Goal: Download file/media

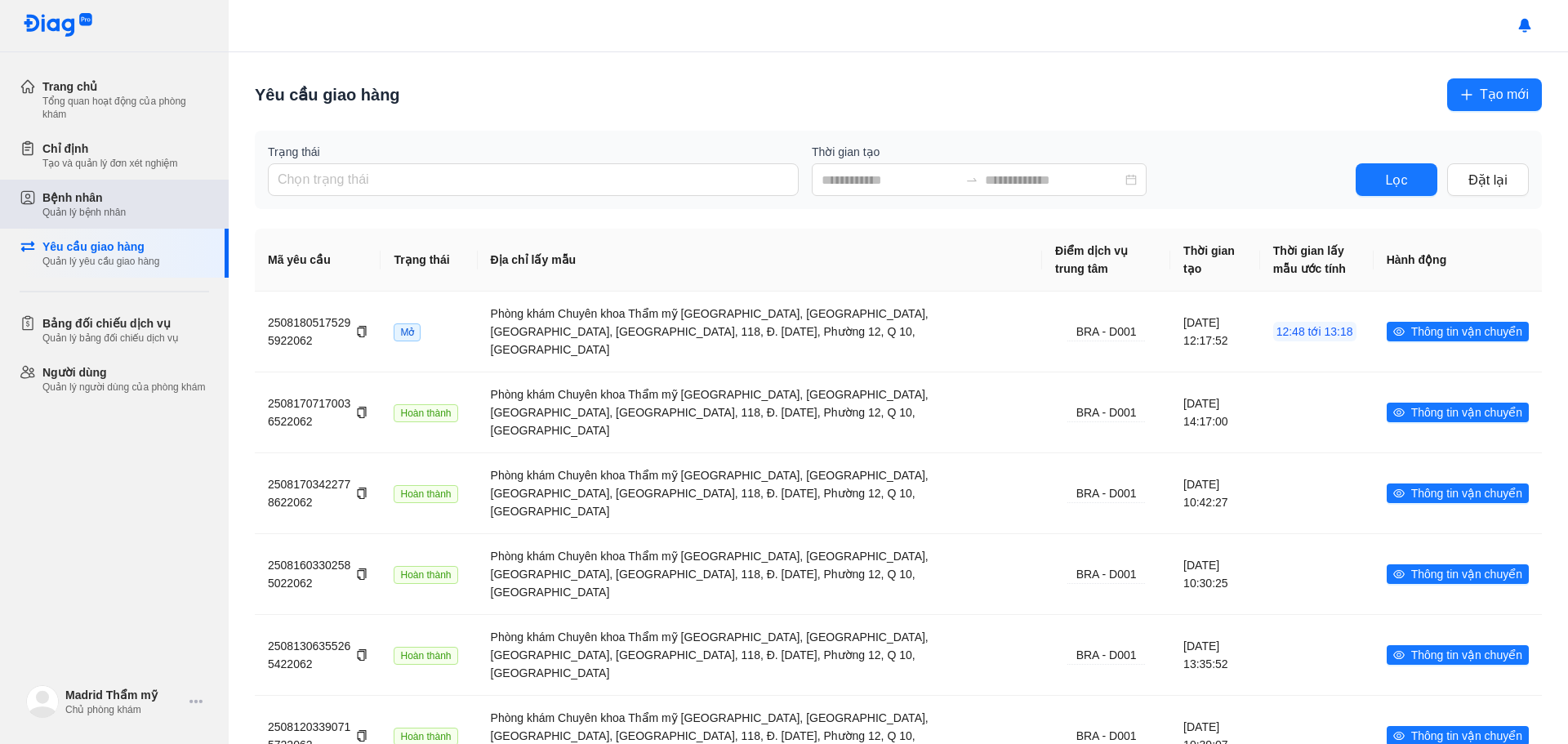
click at [115, 203] on div "Bệnh nhân" at bounding box center [85, 197] width 84 height 16
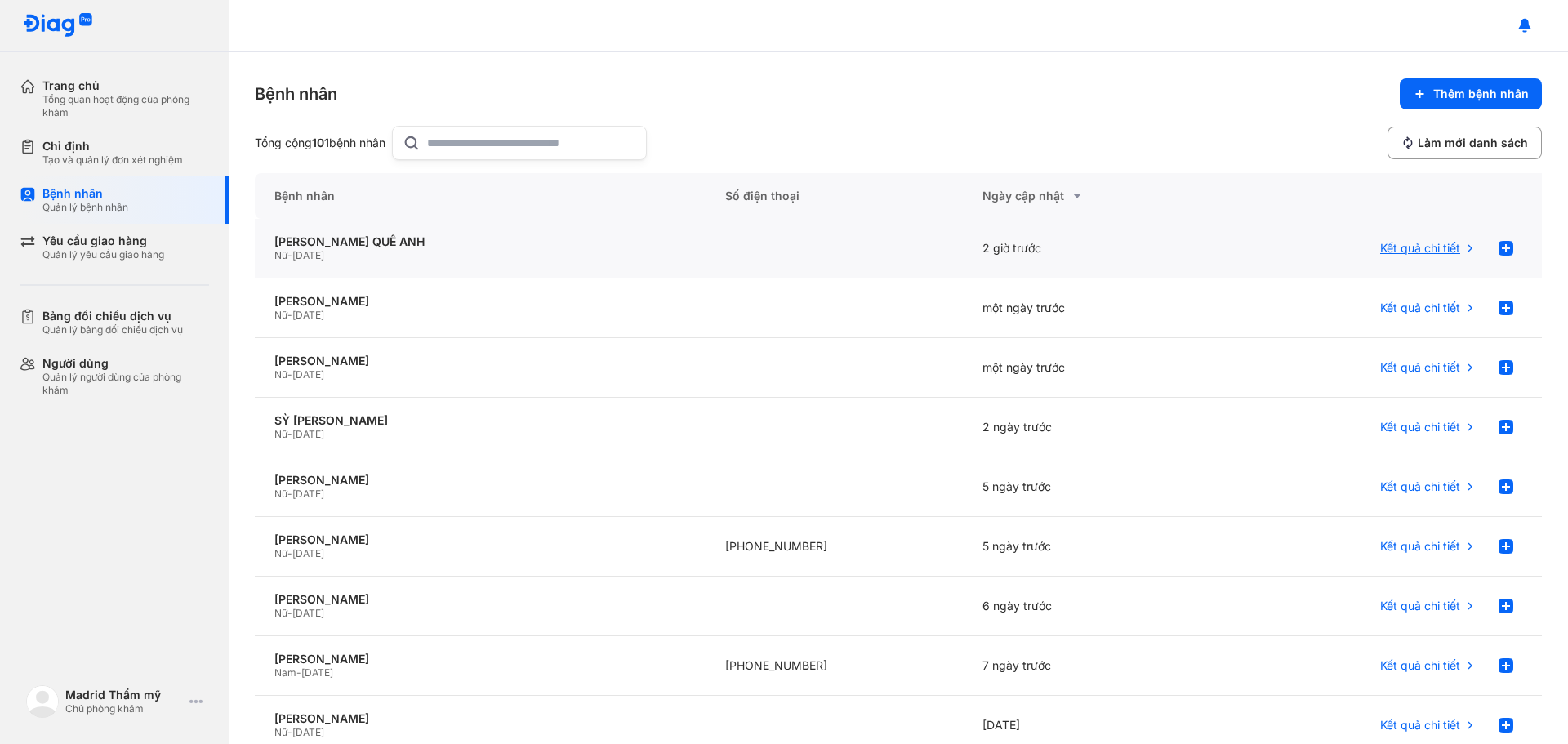
click at [1425, 246] on span "Kết quả chi tiết" at bounding box center [1421, 248] width 80 height 15
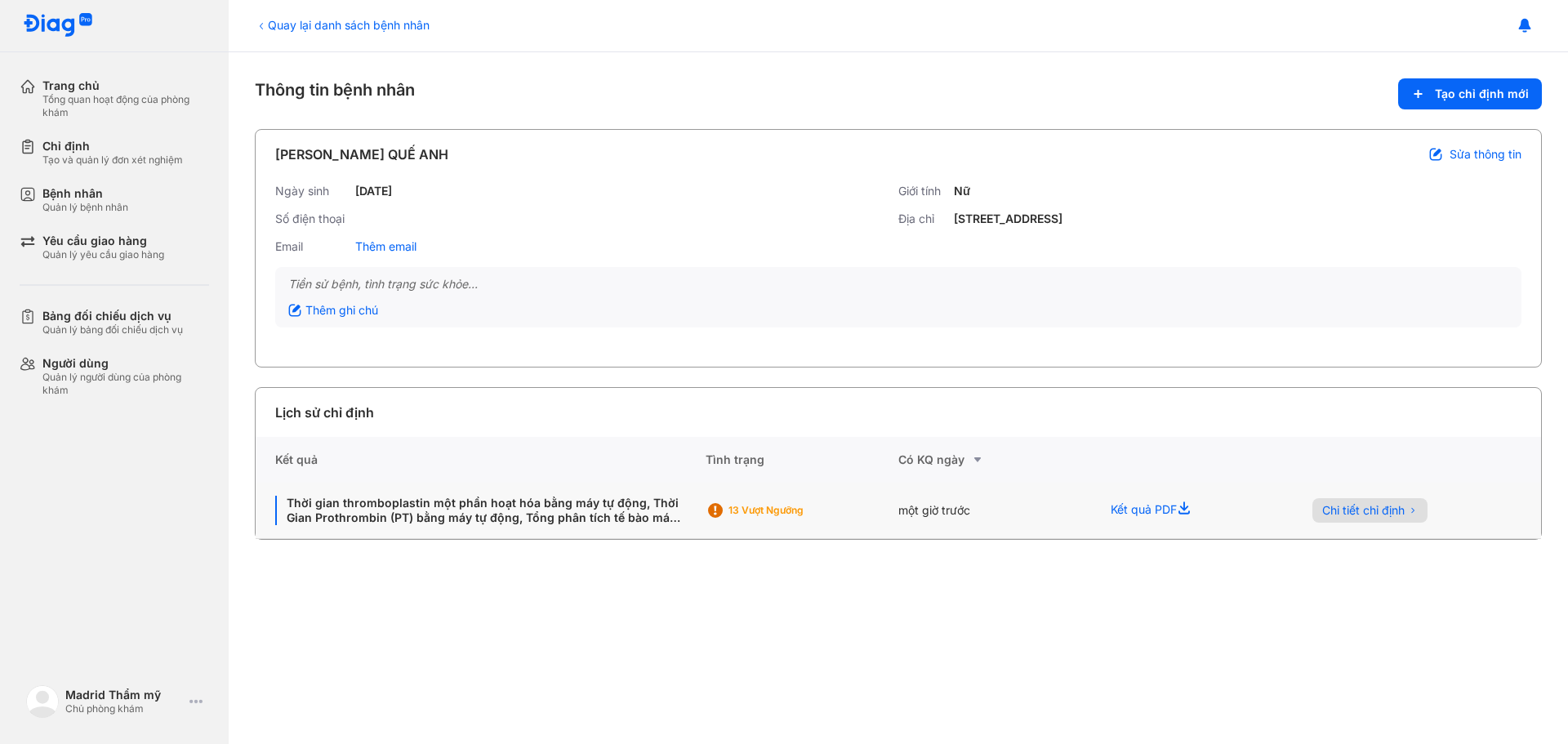
click at [1393, 506] on span "Chi tiết chỉ định" at bounding box center [1363, 511] width 83 height 15
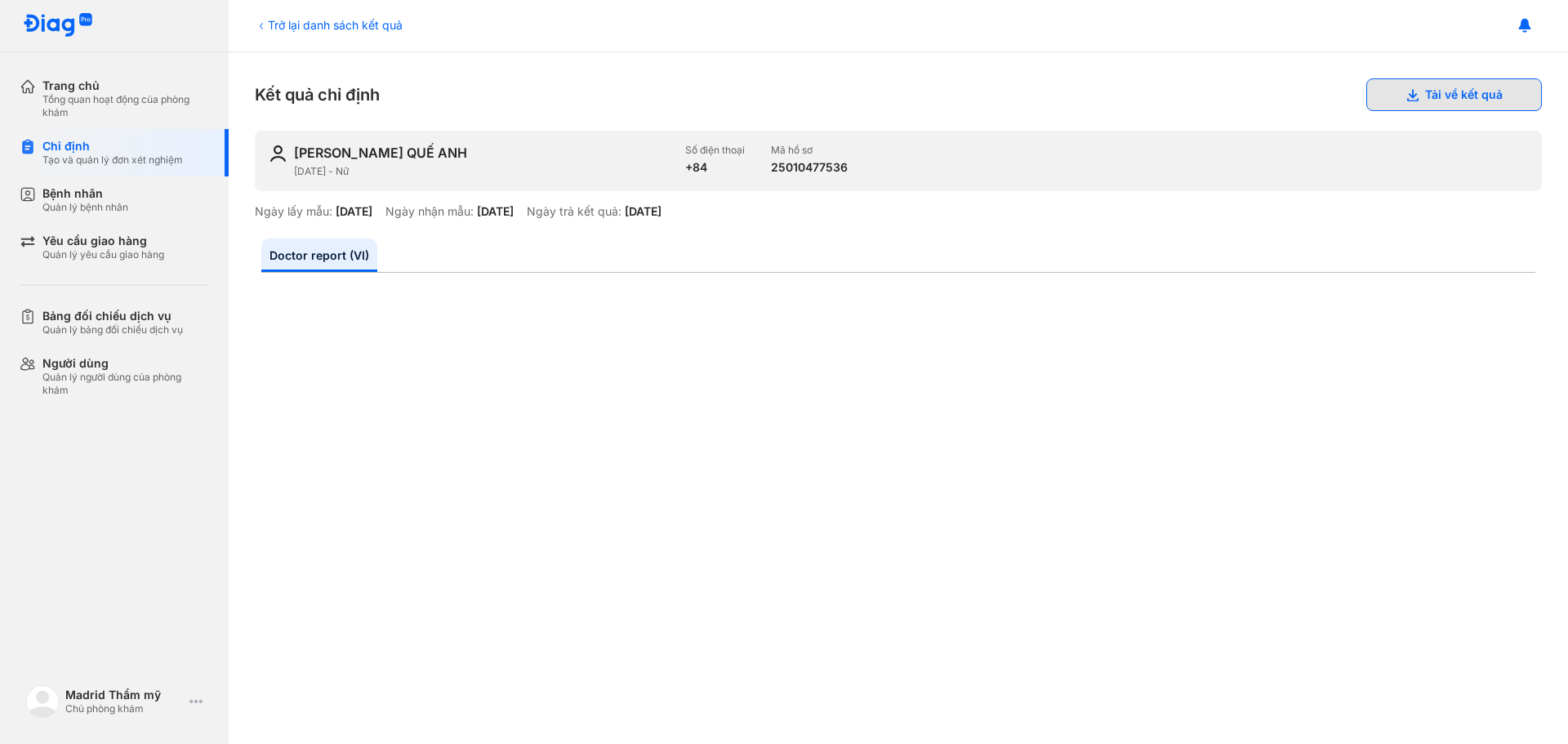
click at [1480, 94] on button "Tải về kết quả" at bounding box center [1454, 94] width 175 height 33
